Goal: Task Accomplishment & Management: Manage account settings

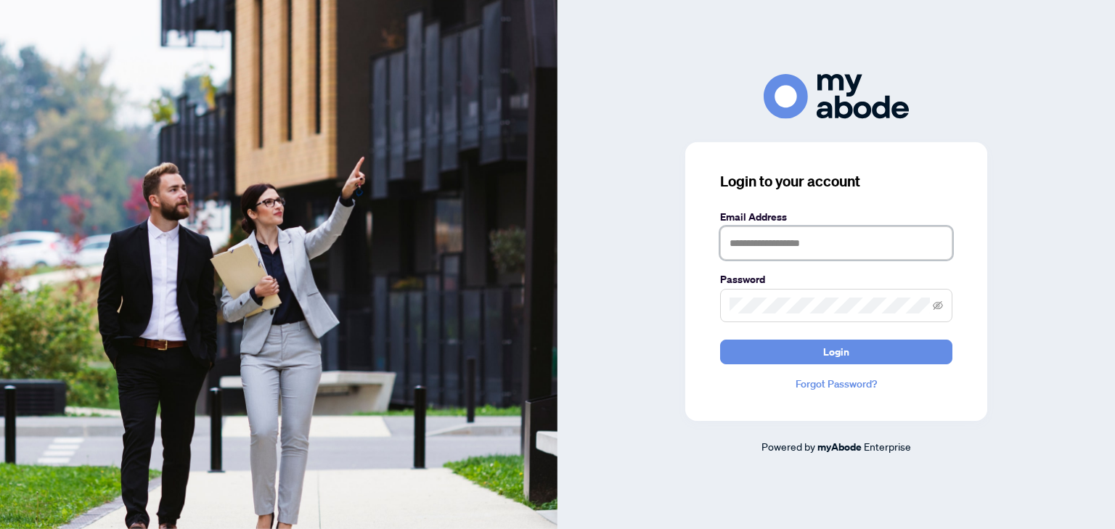
click at [827, 236] on input "text" at bounding box center [836, 243] width 232 height 33
type input "**********"
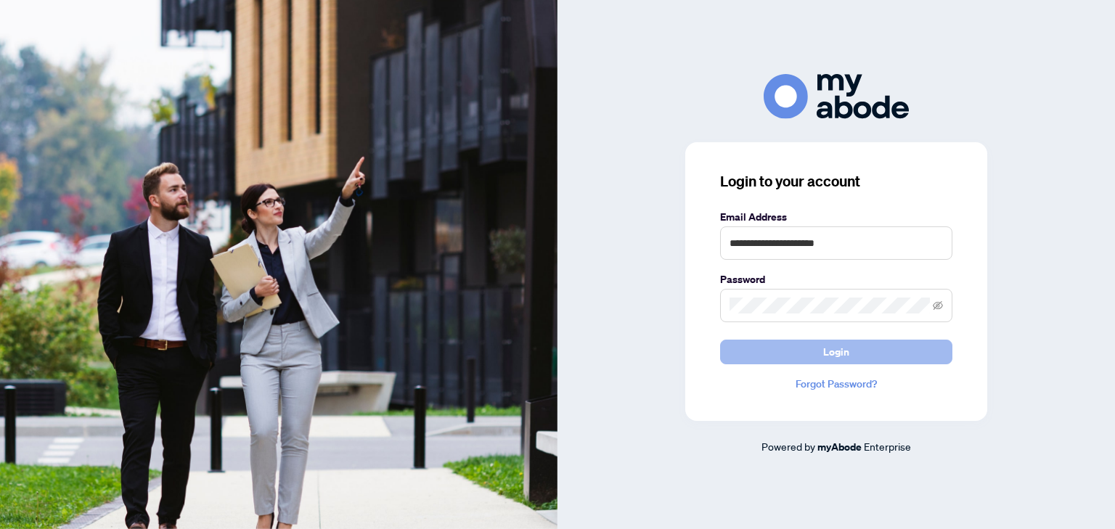
click at [884, 351] on button "Login" at bounding box center [836, 352] width 232 height 25
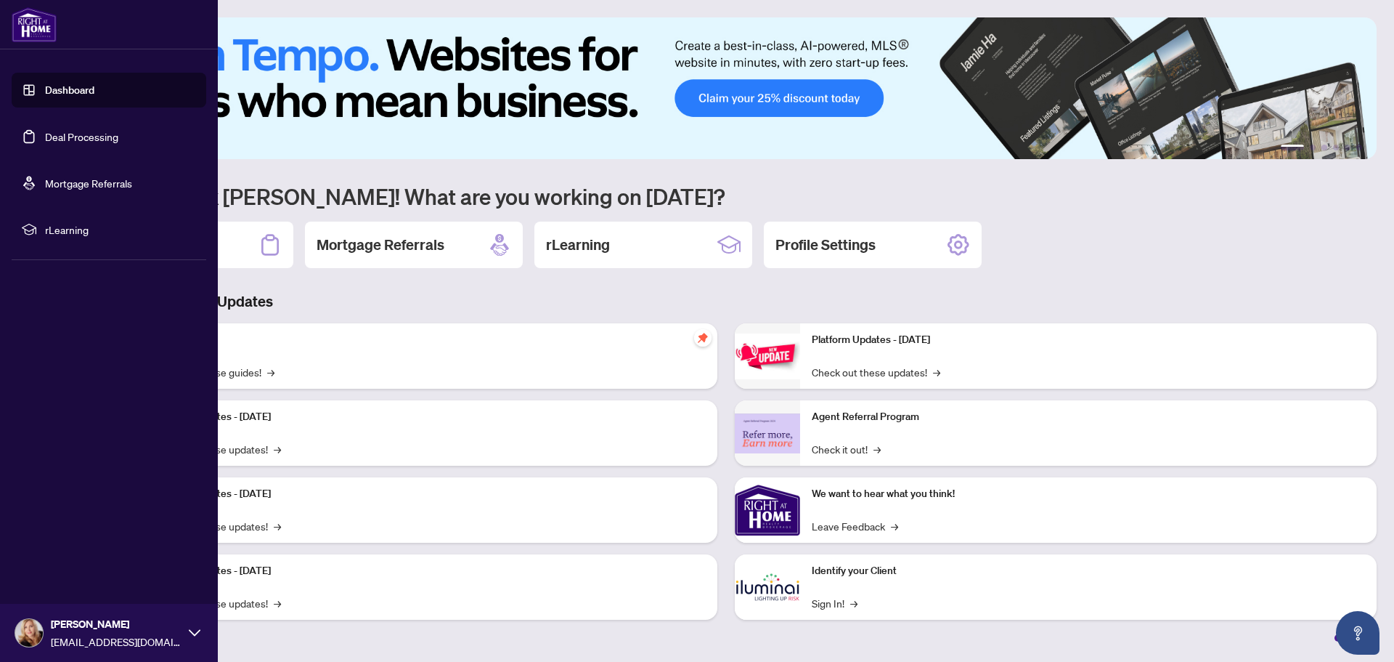
click at [52, 138] on link "Deal Processing" at bounding box center [81, 136] width 73 height 13
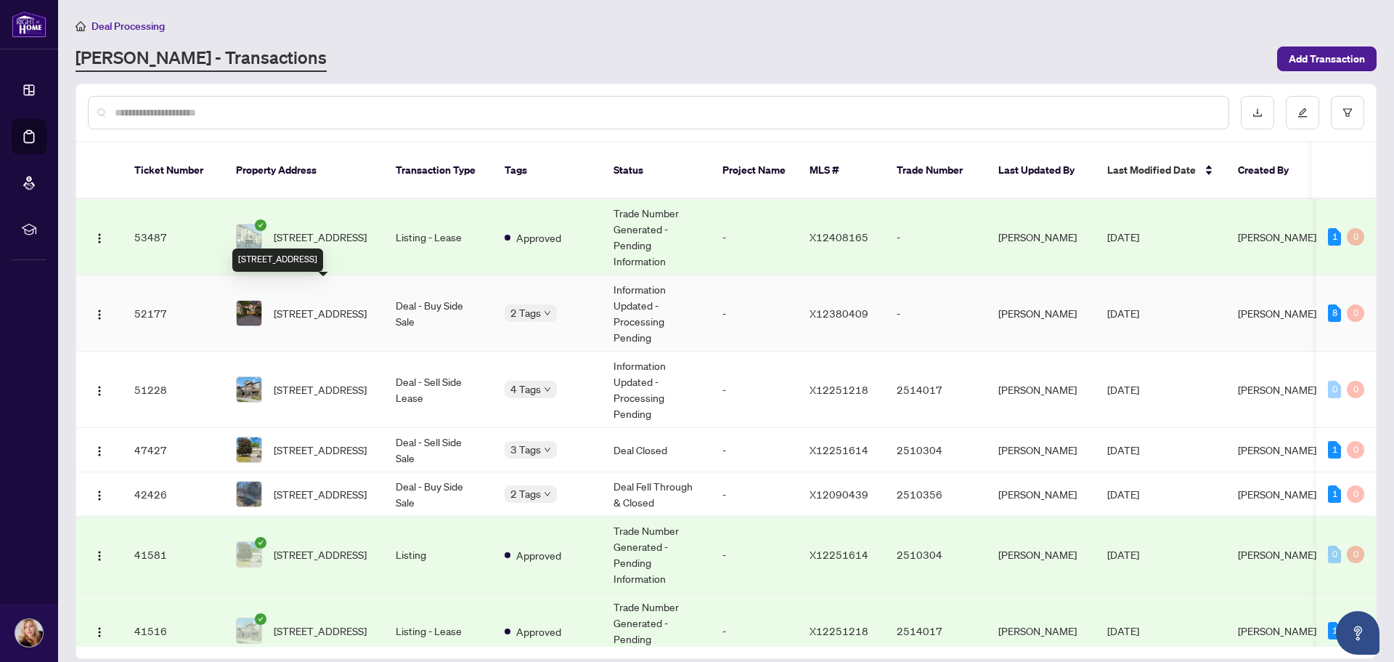
click at [304, 305] on span "[STREET_ADDRESS]" at bounding box center [320, 313] width 93 height 16
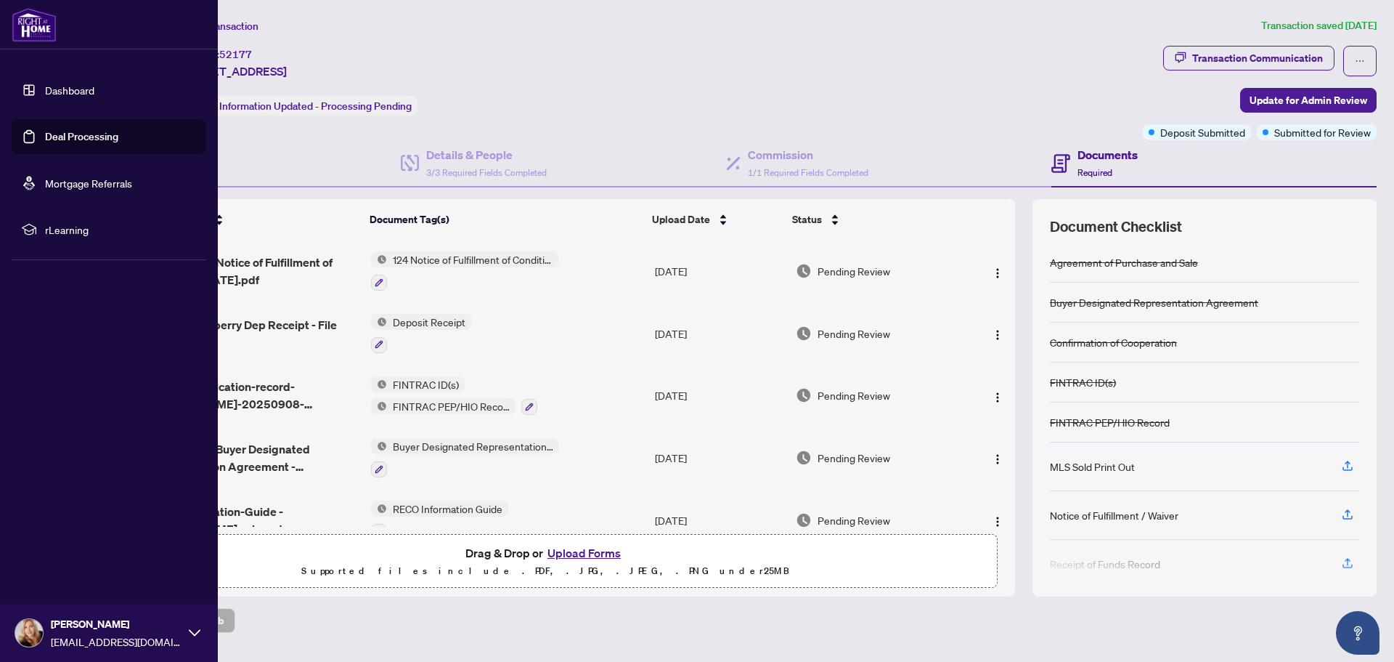
click at [84, 136] on link "Deal Processing" at bounding box center [81, 136] width 73 height 13
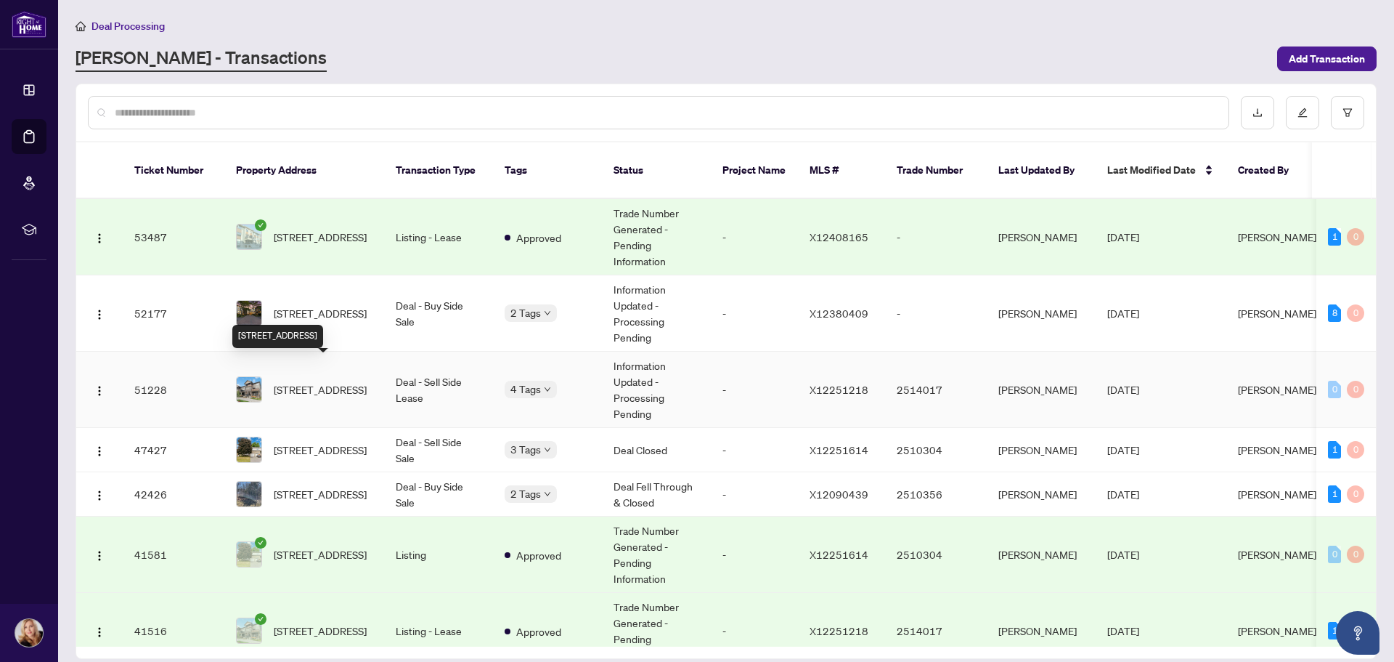
click at [301, 381] on span "[STREET_ADDRESS]" at bounding box center [320, 389] width 93 height 16
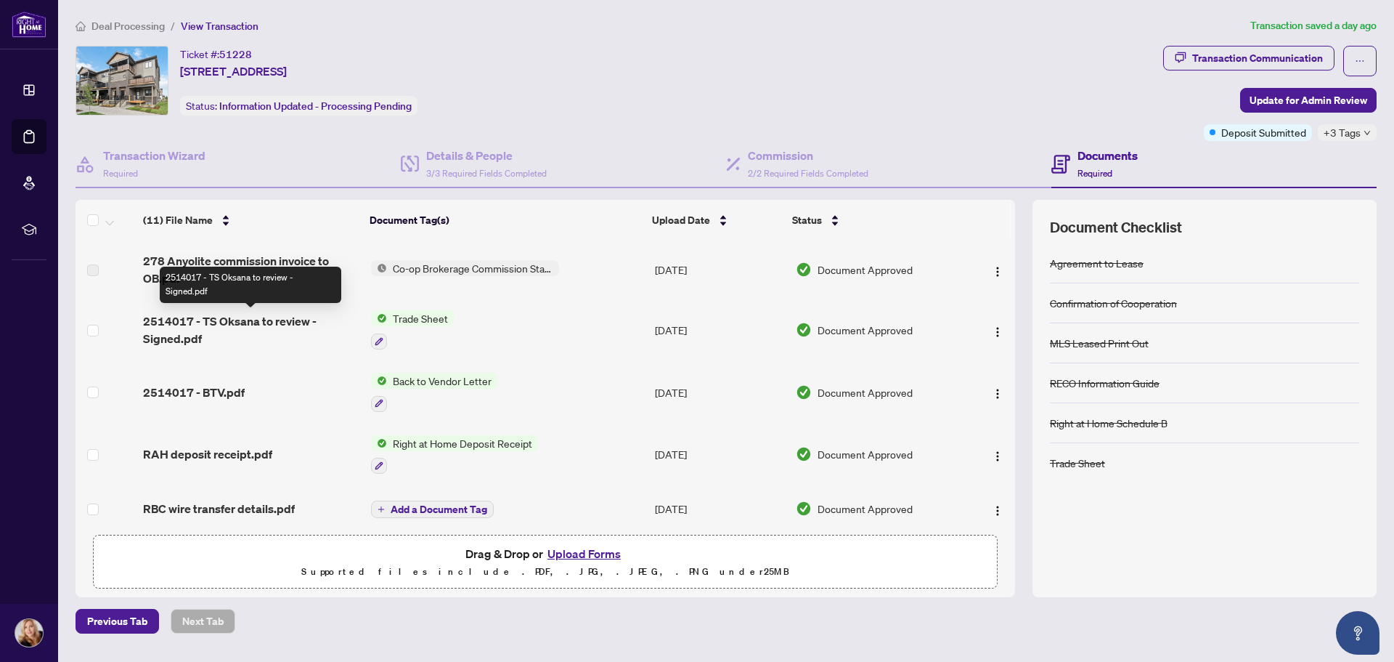
click at [247, 322] on span "2514017 - TS Oksana to review - Signed.pdf" at bounding box center [251, 329] width 216 height 35
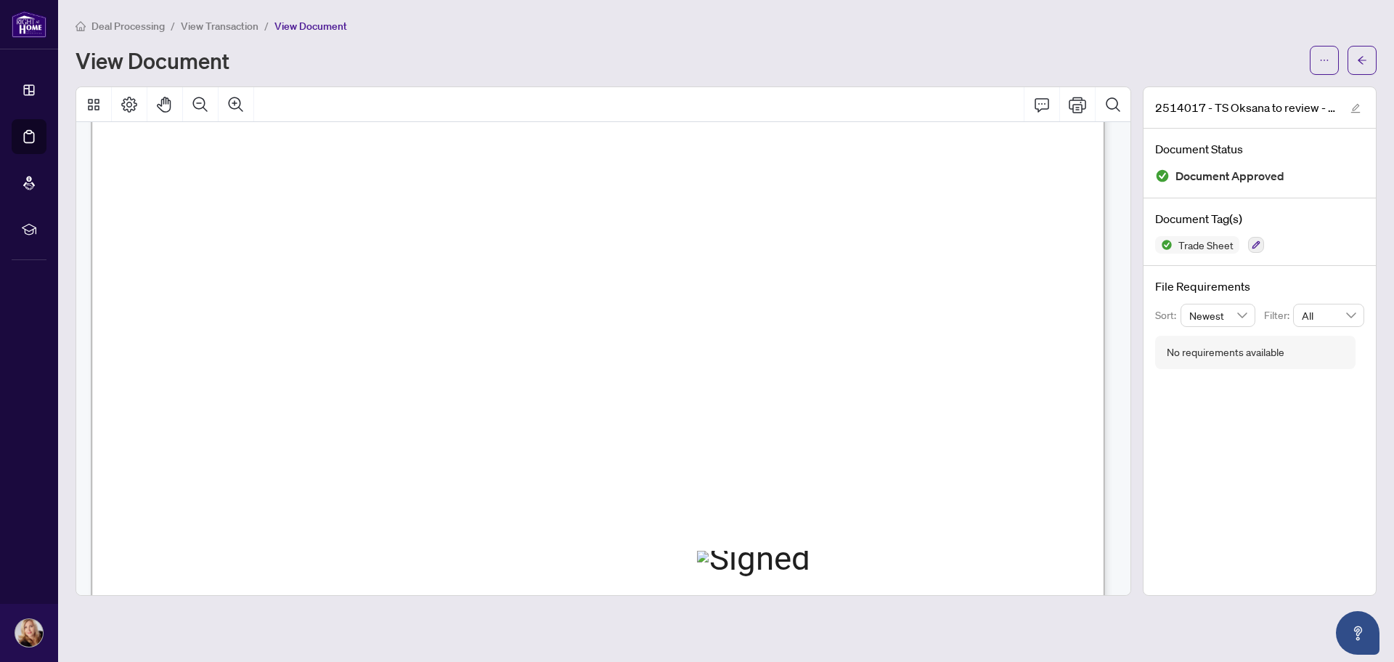
scroll to position [508, 0]
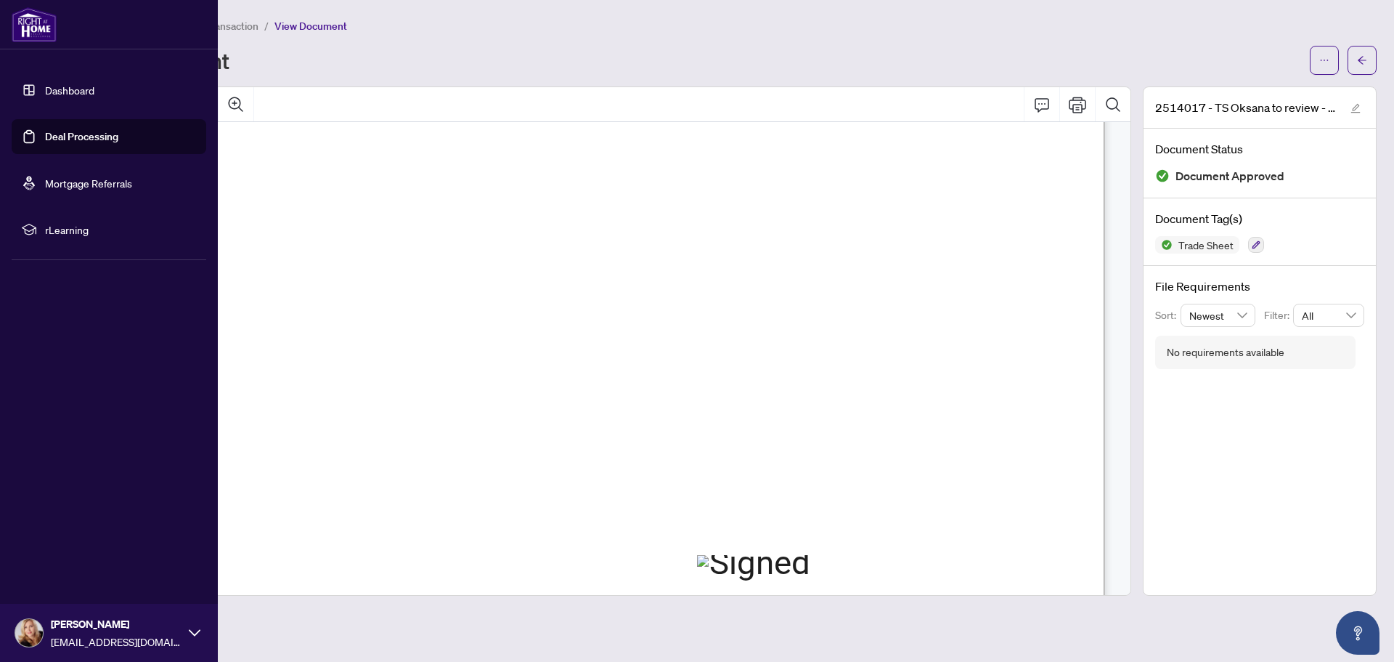
click at [60, 92] on link "Dashboard" at bounding box center [69, 90] width 49 height 13
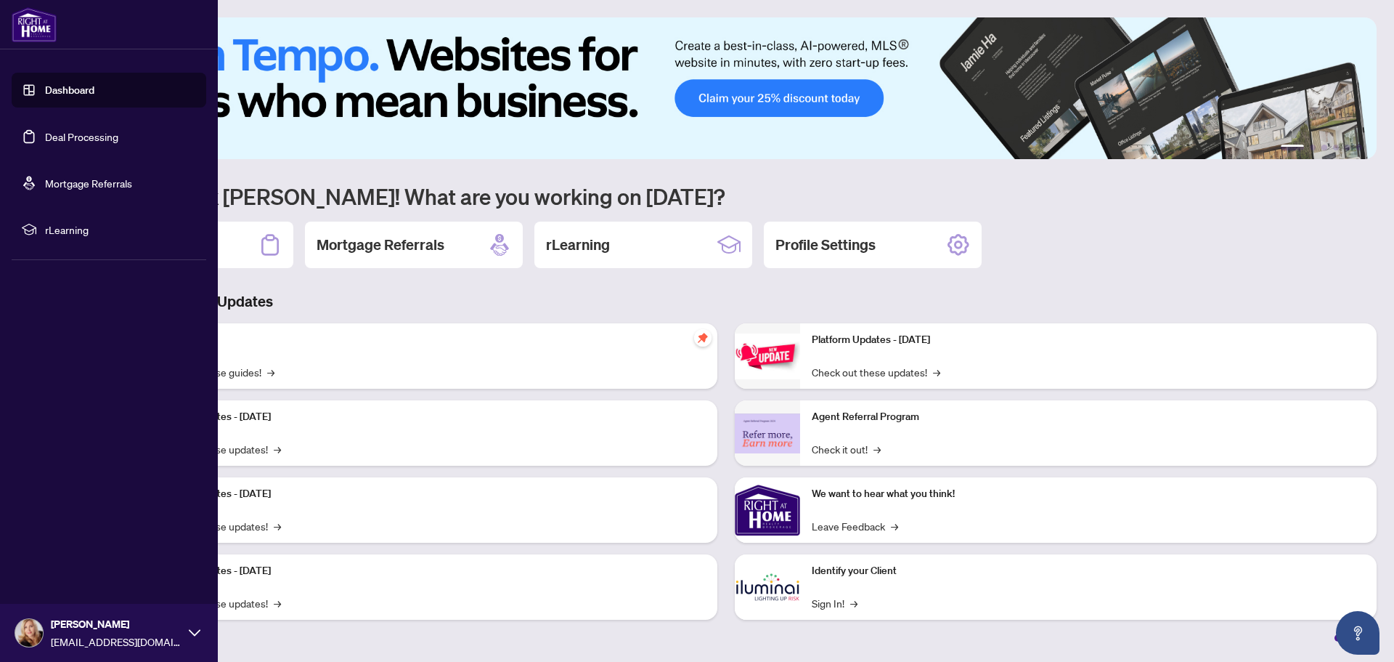
click at [73, 136] on link "Deal Processing" at bounding box center [81, 136] width 73 height 13
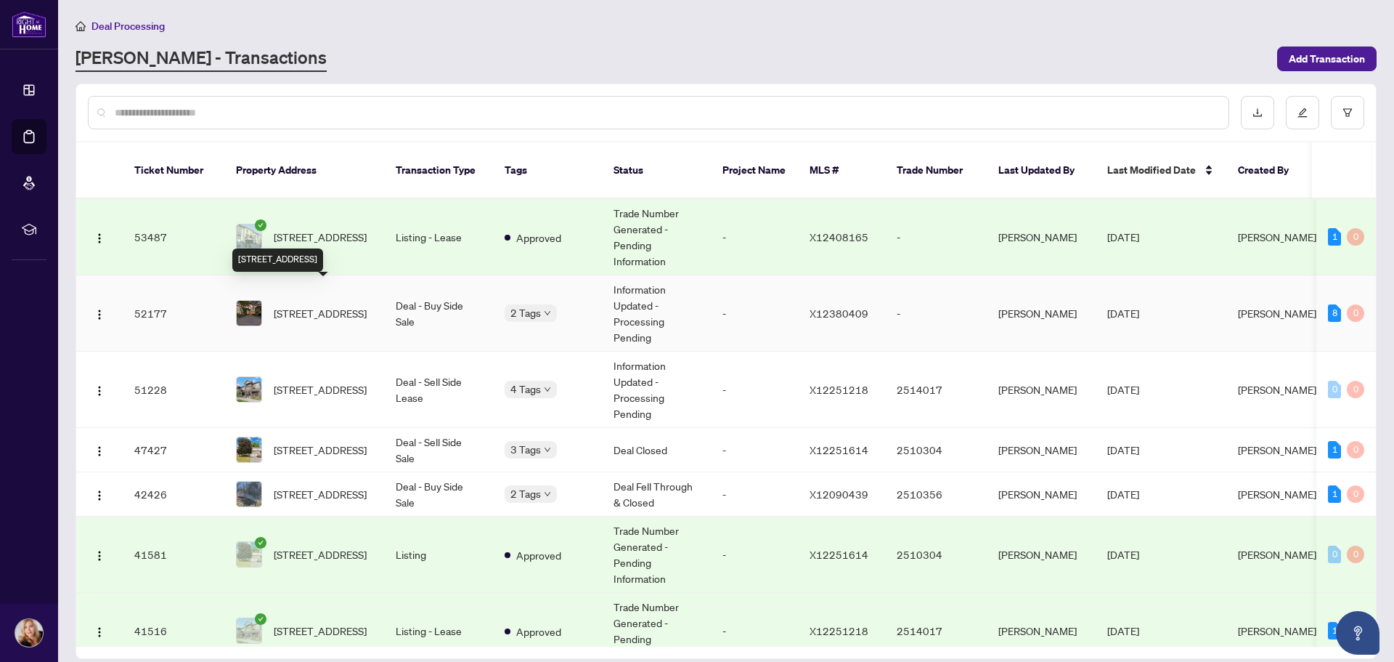
click at [301, 305] on span "[STREET_ADDRESS]" at bounding box center [320, 313] width 93 height 16
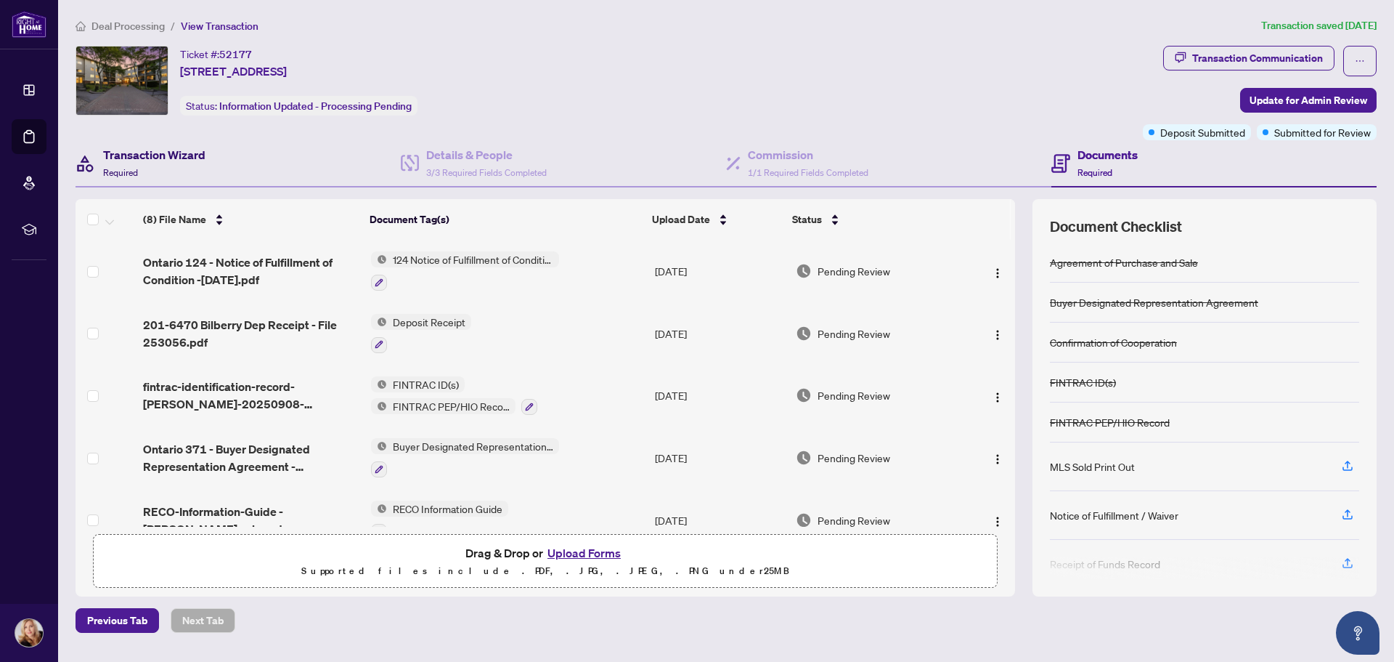
click at [169, 158] on h4 "Transaction Wizard" at bounding box center [154, 154] width 102 height 17
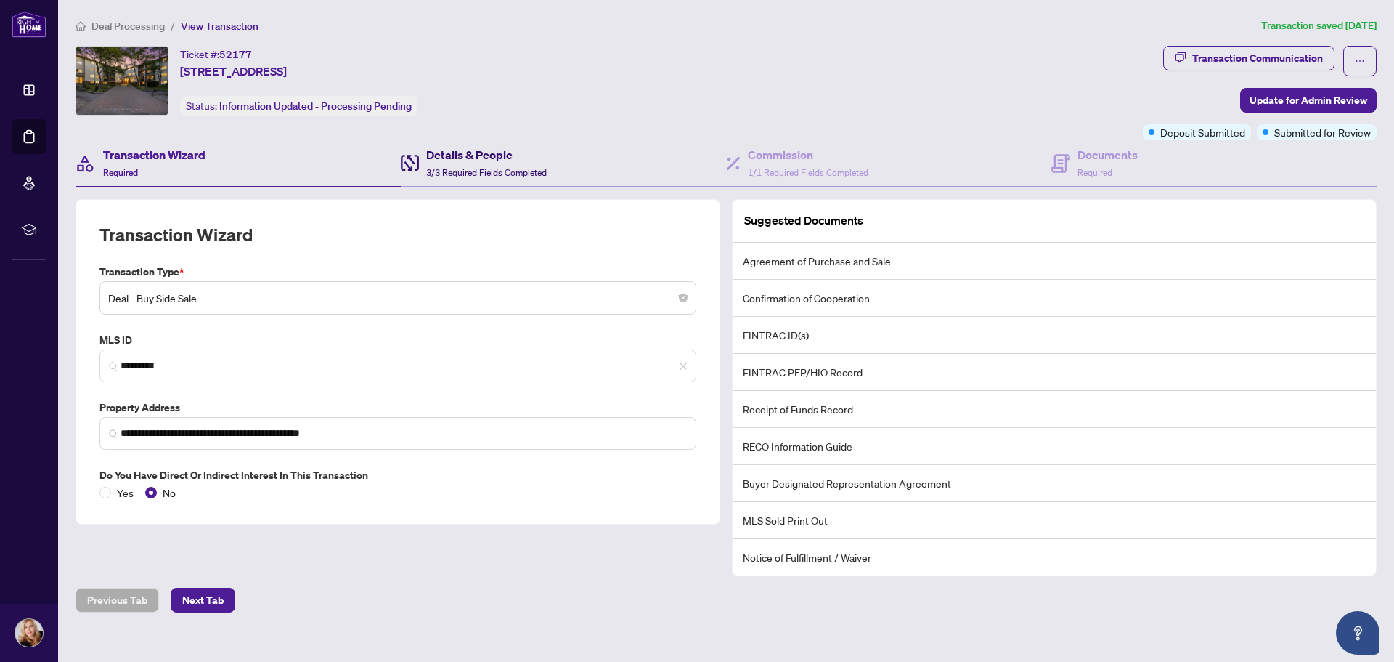
click at [508, 163] on div "Details & People 3/3 Required Fields Completed" at bounding box center [486, 163] width 121 height 34
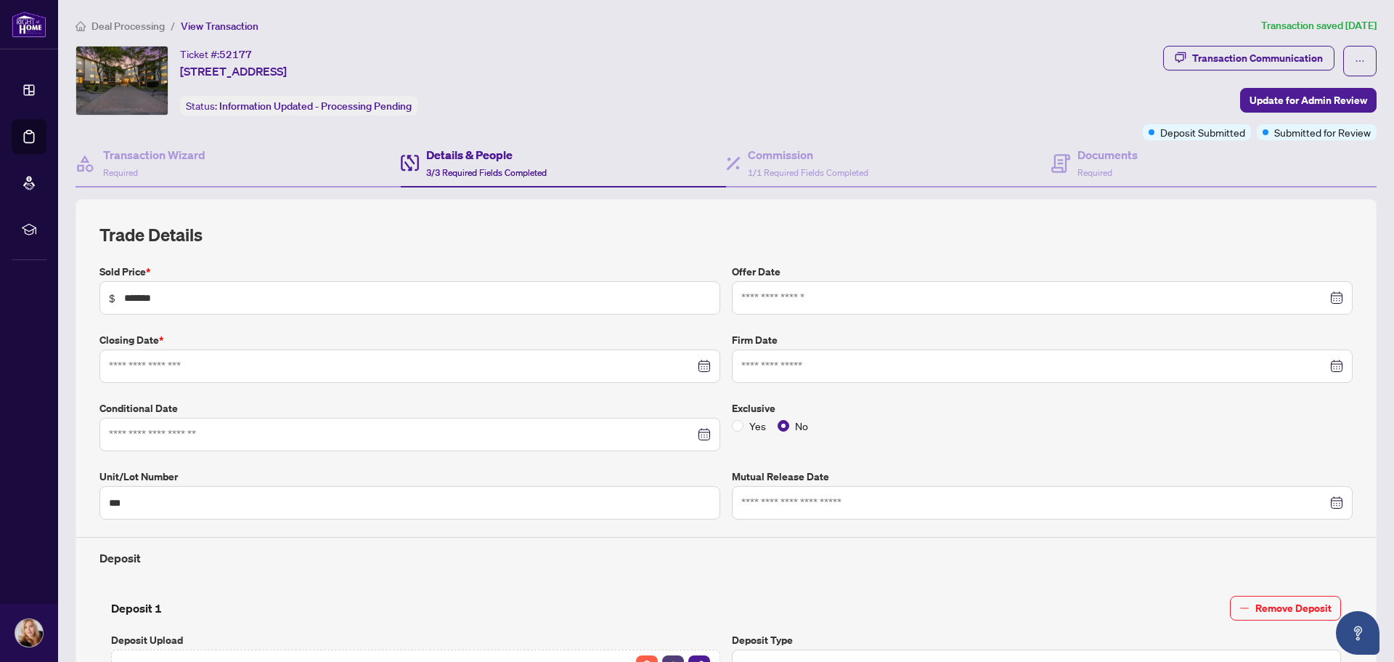
type input "**********"
click at [790, 164] on div "Commission 1/1 Required Fields Completed" at bounding box center [808, 163] width 121 height 34
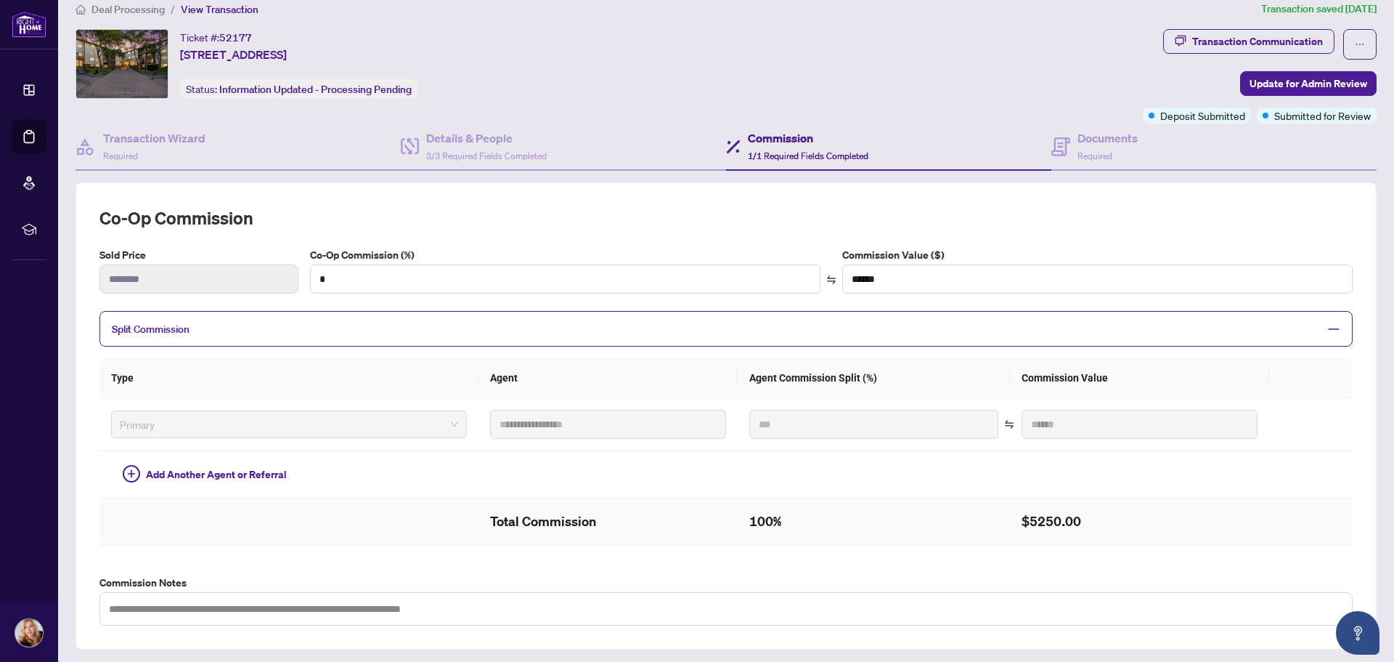
scroll to position [7, 0]
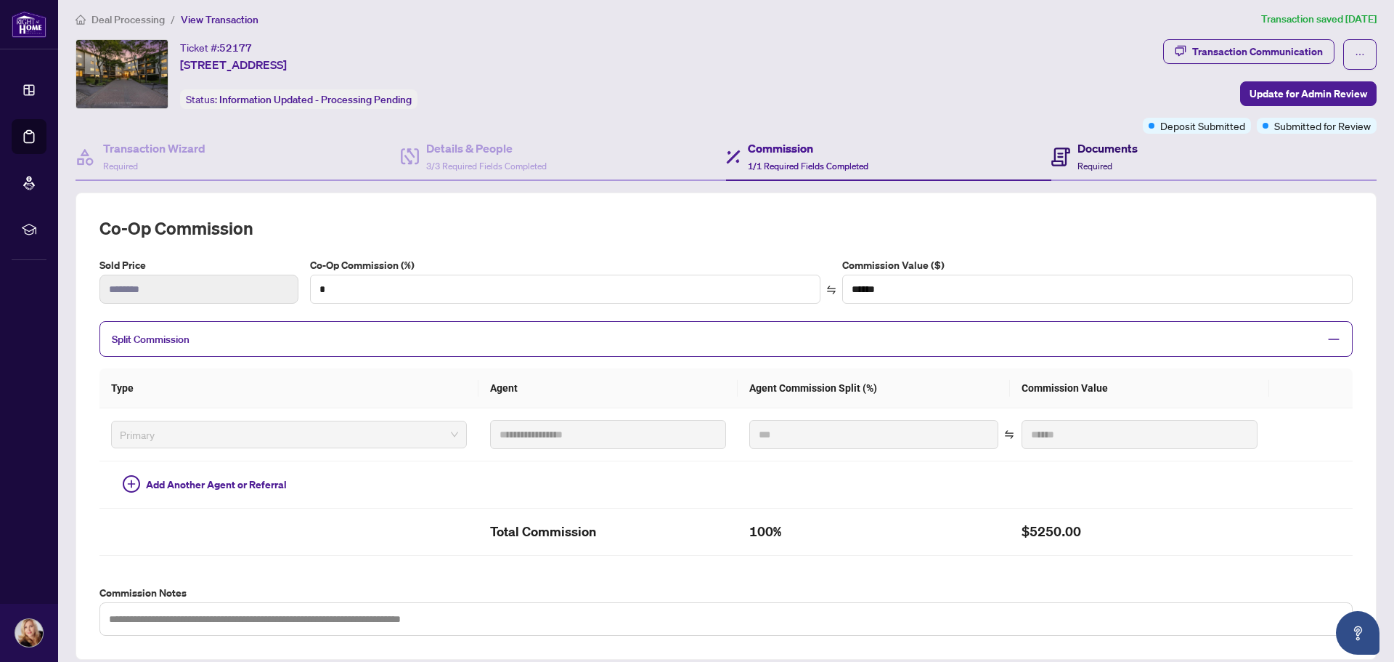
click at [1110, 158] on div "Documents Required" at bounding box center [1108, 156] width 60 height 34
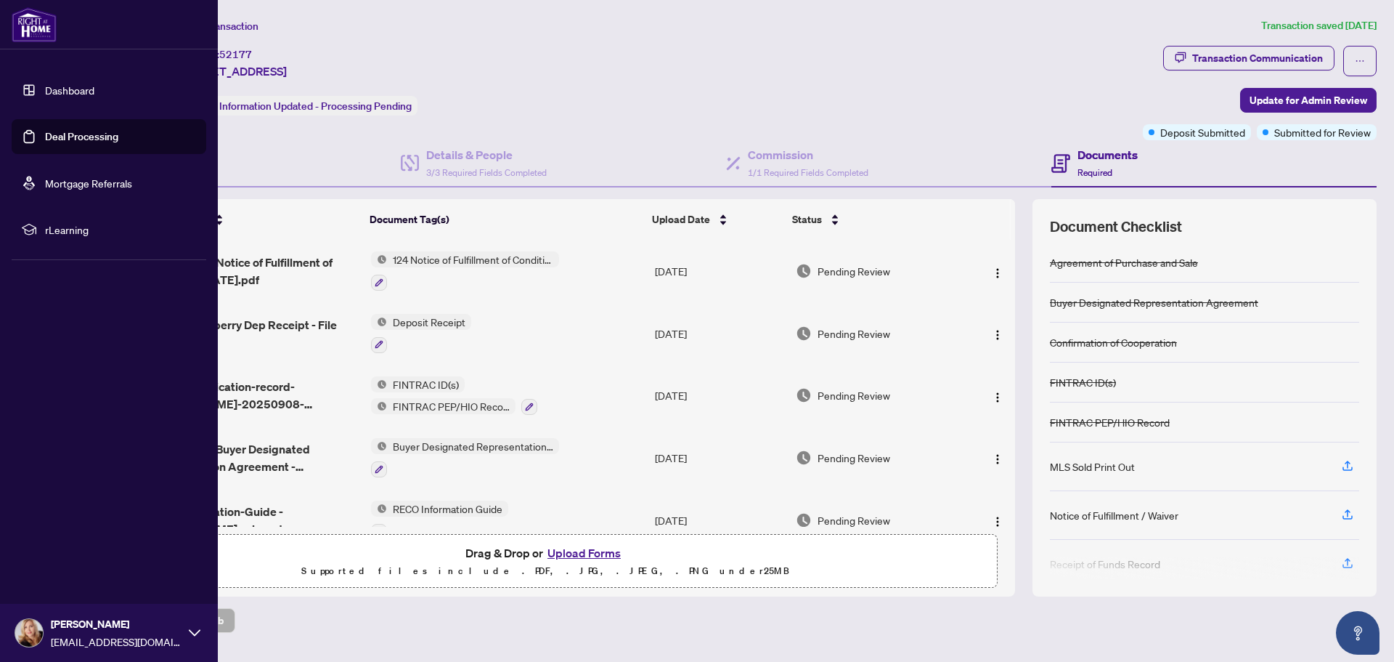
click at [81, 133] on link "Deal Processing" at bounding box center [81, 136] width 73 height 13
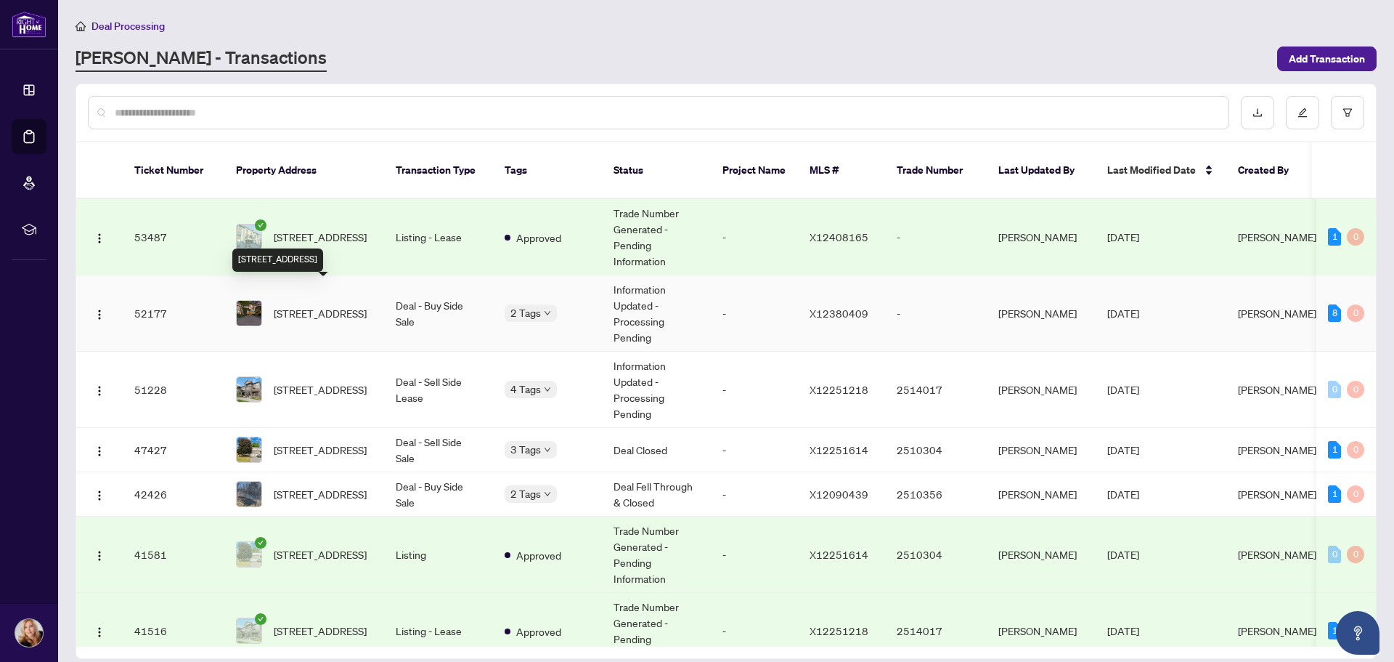
click at [328, 305] on span "[STREET_ADDRESS]" at bounding box center [320, 313] width 93 height 16
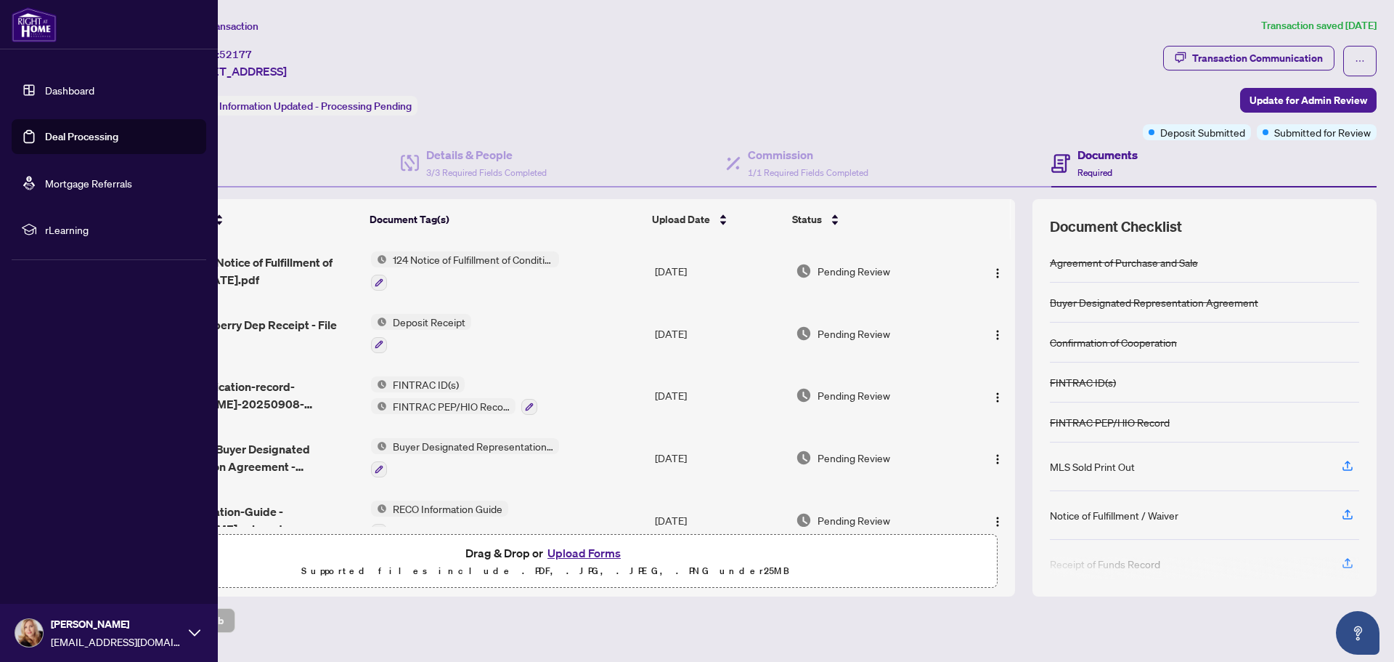
click at [97, 138] on link "Deal Processing" at bounding box center [81, 136] width 73 height 13
